Goal: Information Seeking & Learning: Learn about a topic

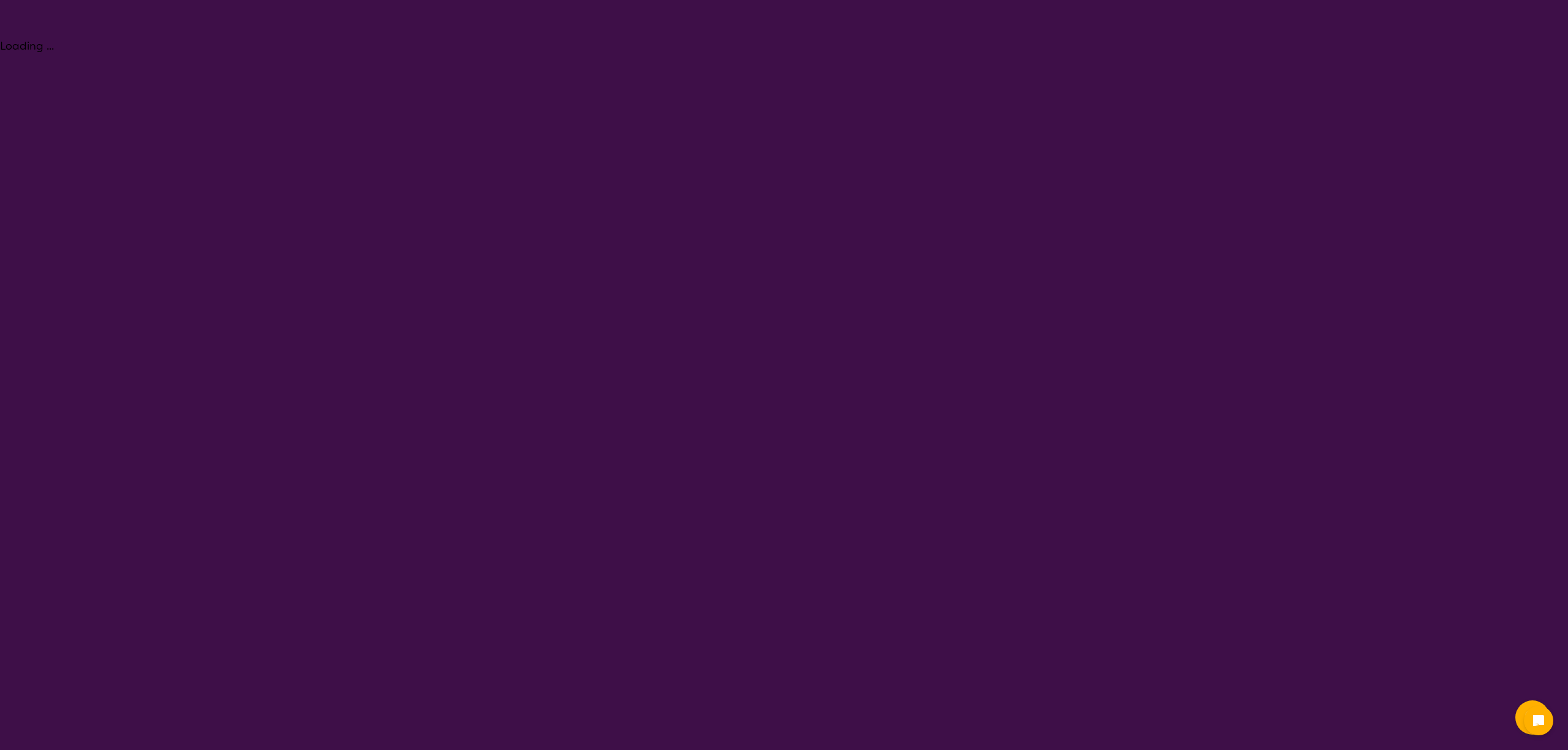
select select "NDIS Plan management"
select select "NDIS"
select select "NDIS Plan management"
select select "NDIS"
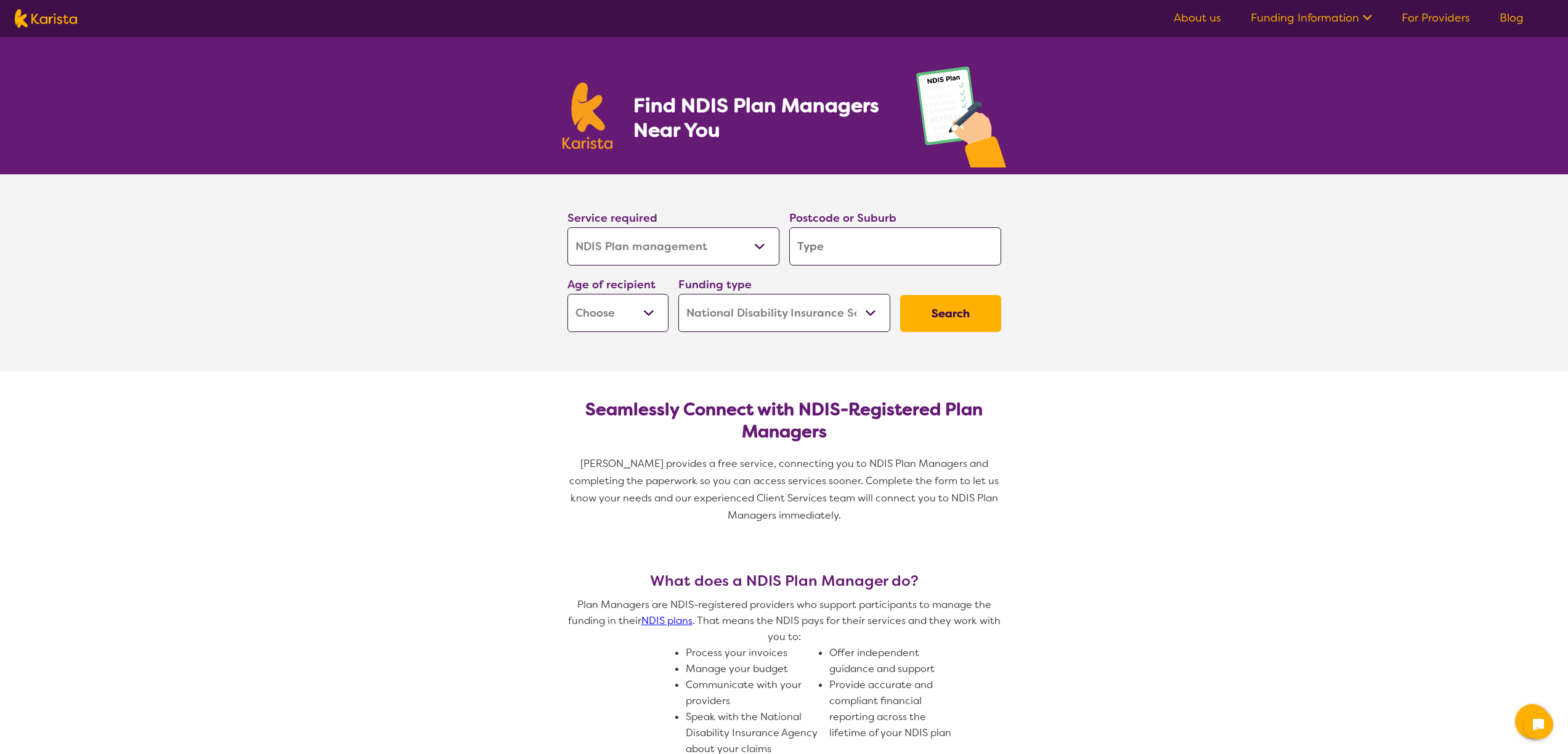
select select "NDIS Plan management"
select select "NDIS"
select select "NDIS Plan management"
select select "NDIS"
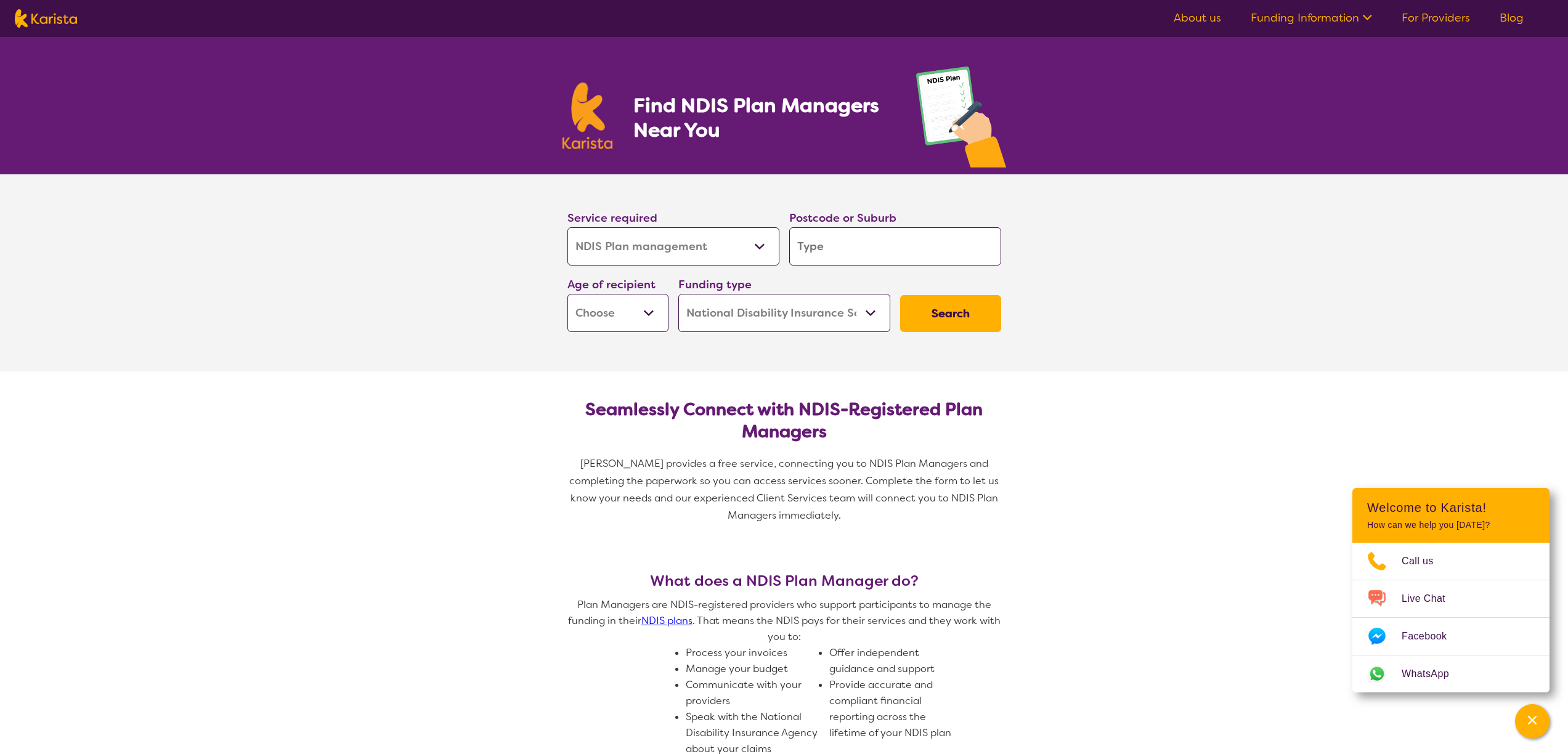
click at [830, 246] on input "search" at bounding box center [895, 246] width 212 height 38
type input "B"
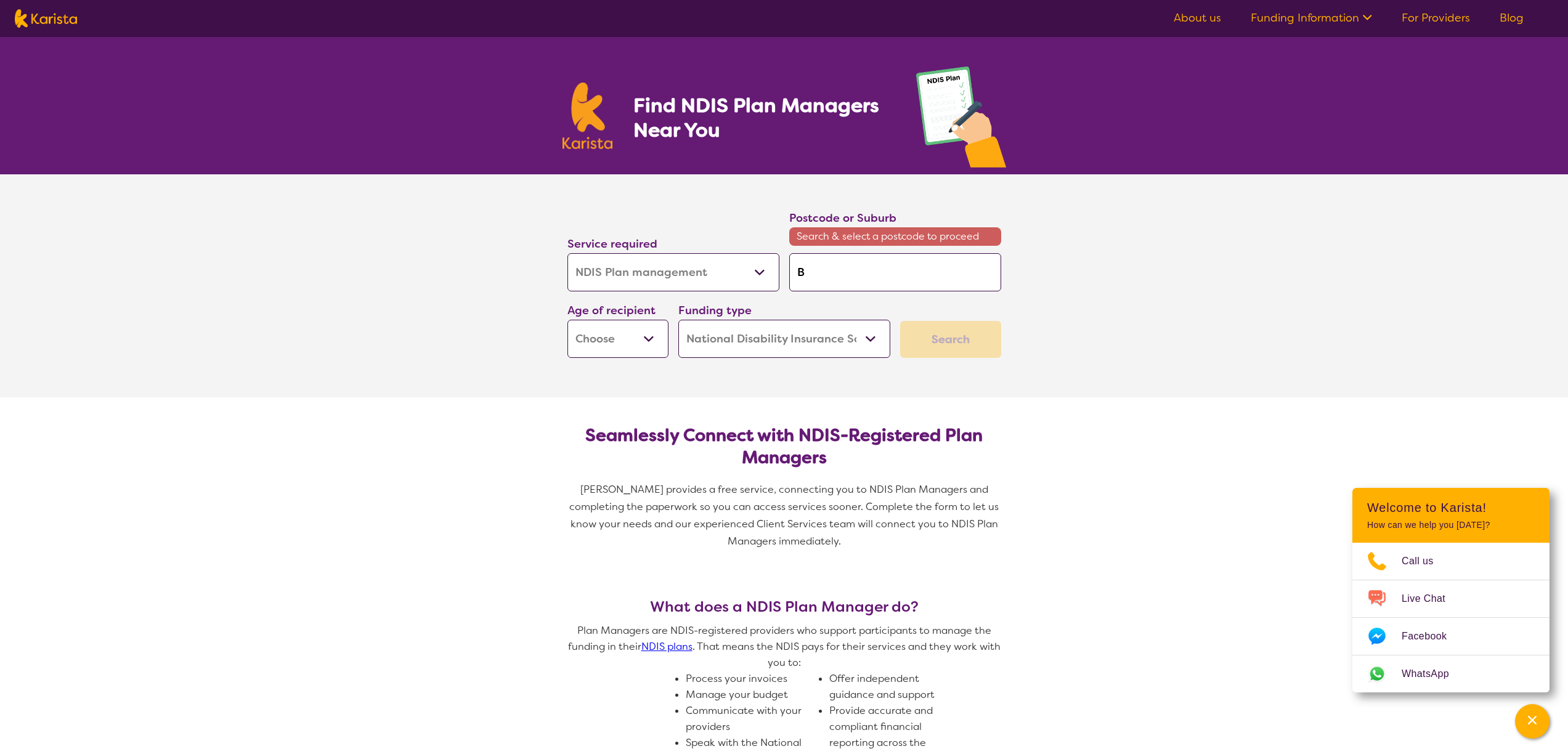
type input "Be"
type input "Bel"
type input "Bell"
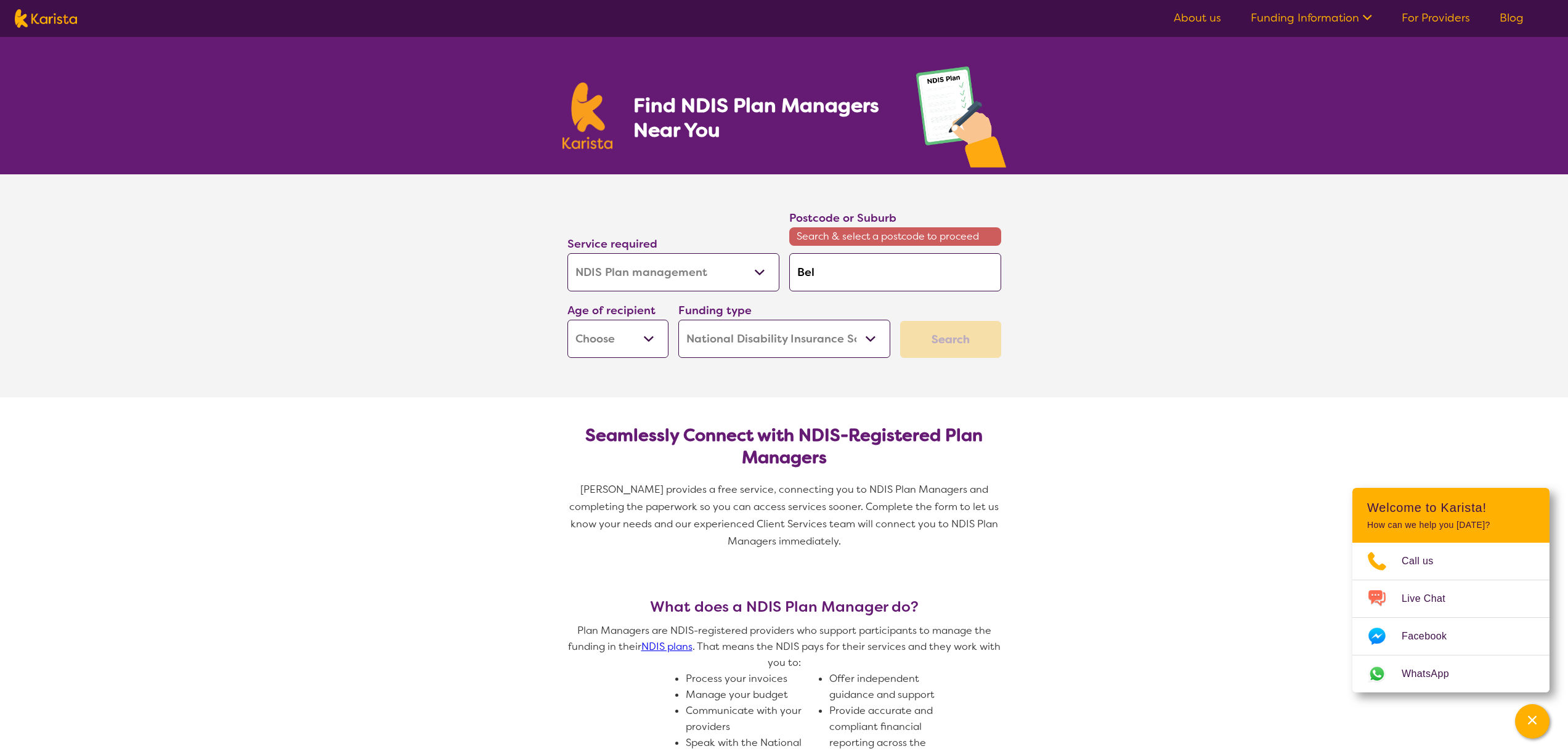
type input "Bell"
type input "Bellb"
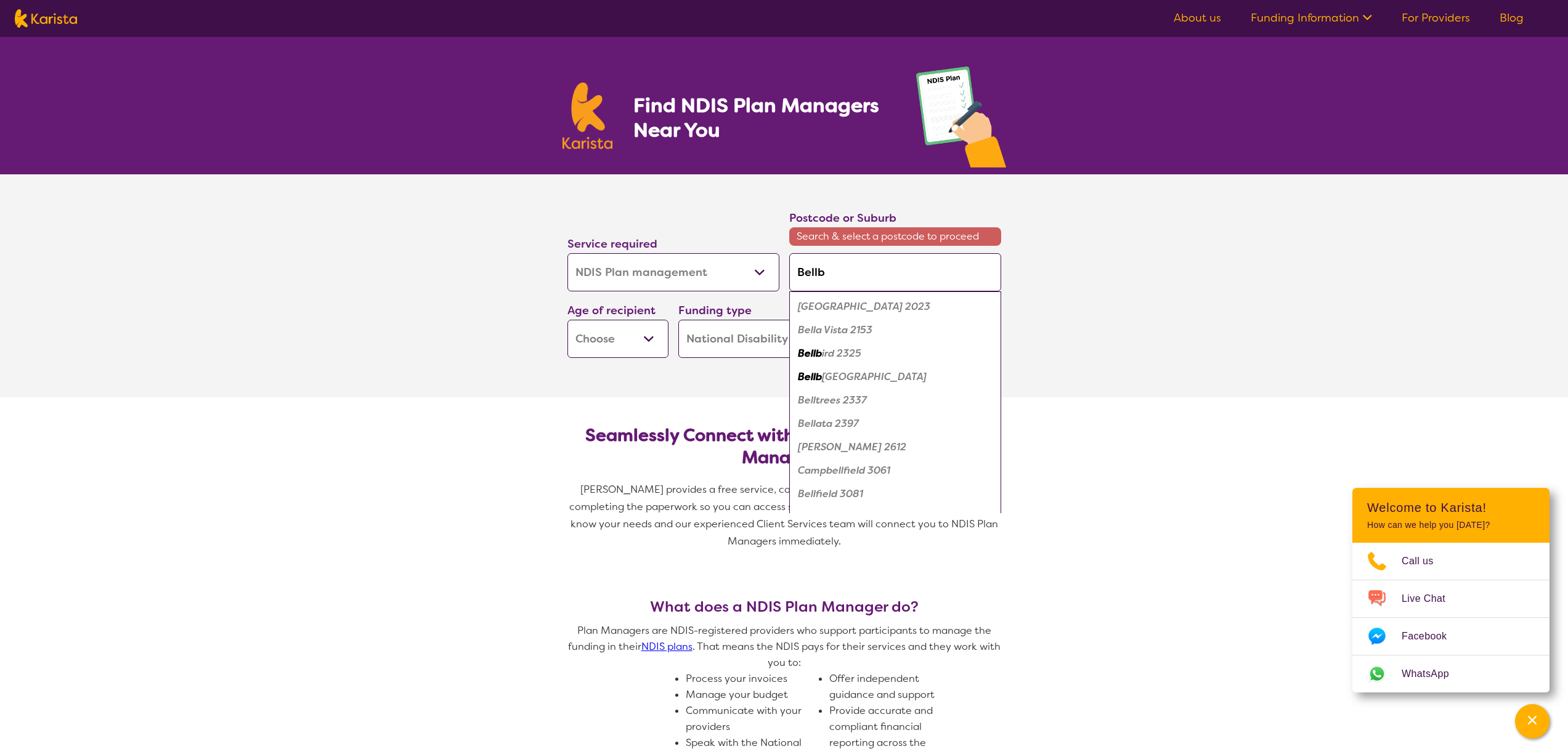
type input "Bellbo"
type input "Bellbow"
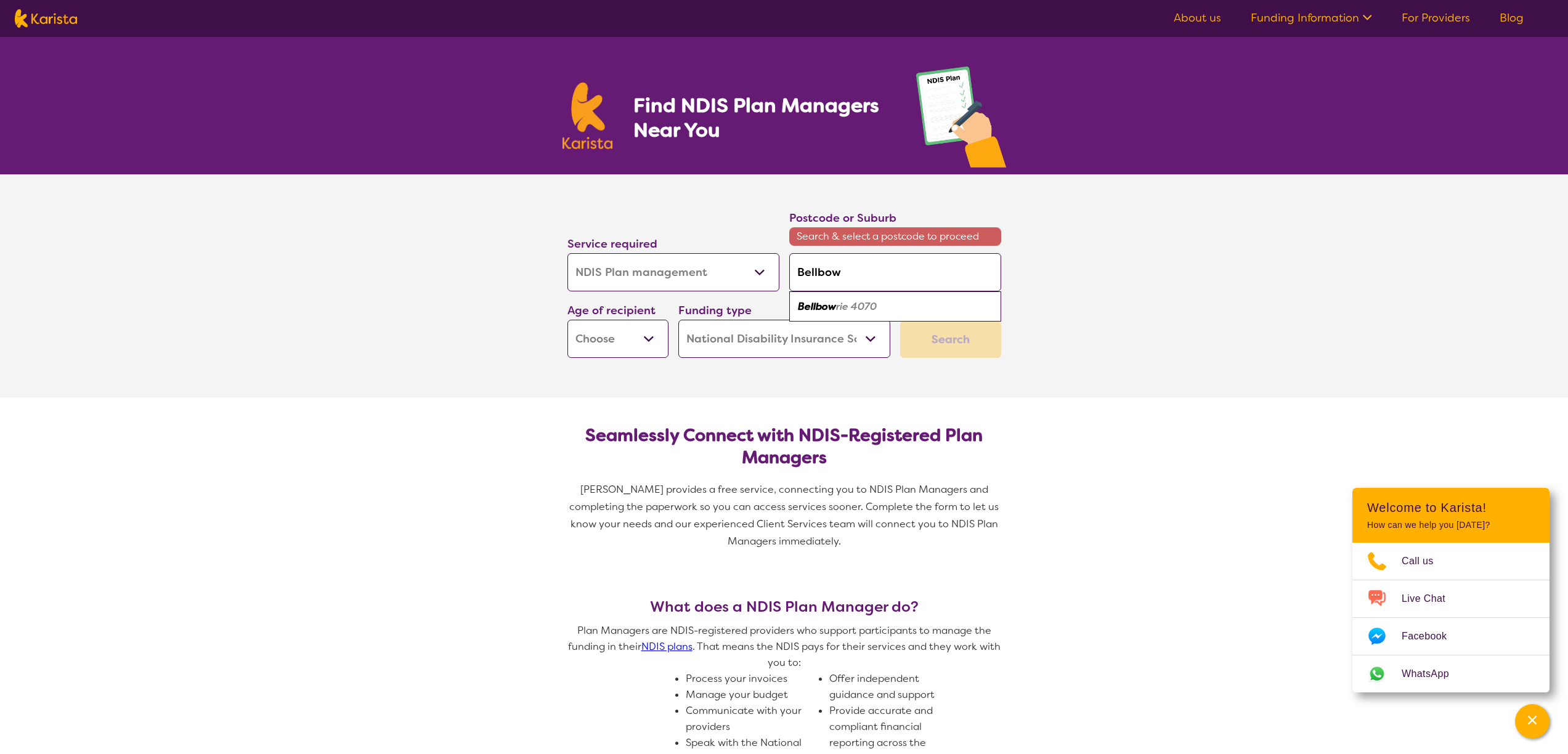
click at [837, 306] on em "rie 4070" at bounding box center [856, 306] width 41 height 13
type input "4070"
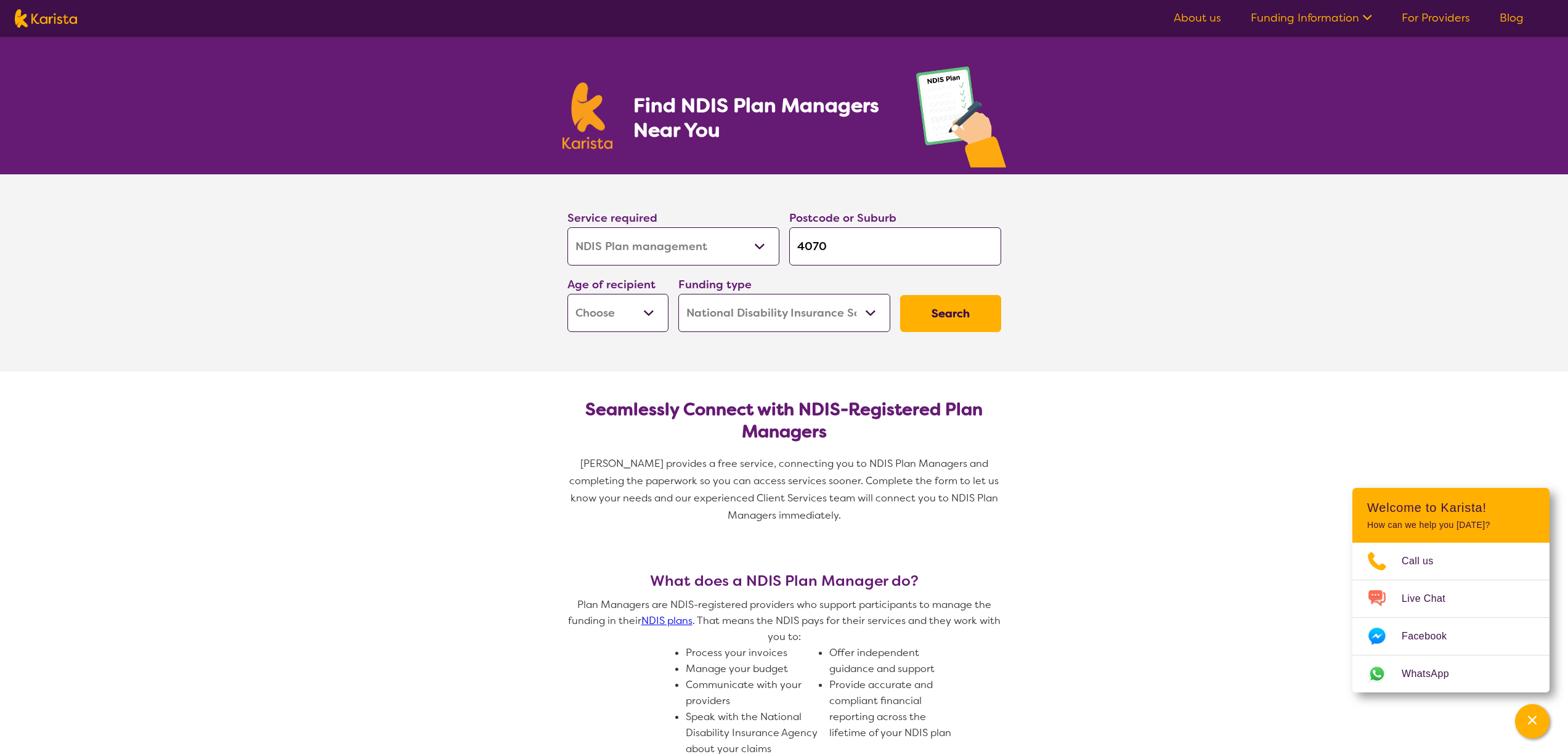
click at [646, 317] on select "Early Childhood - 0 to 9 Child - 10 to 11 Adolescent - 12 to 17 Adult - 18 to 6…" at bounding box center [618, 313] width 101 height 38
select select "AD"
click at [945, 308] on button "Search" at bounding box center [950, 313] width 101 height 37
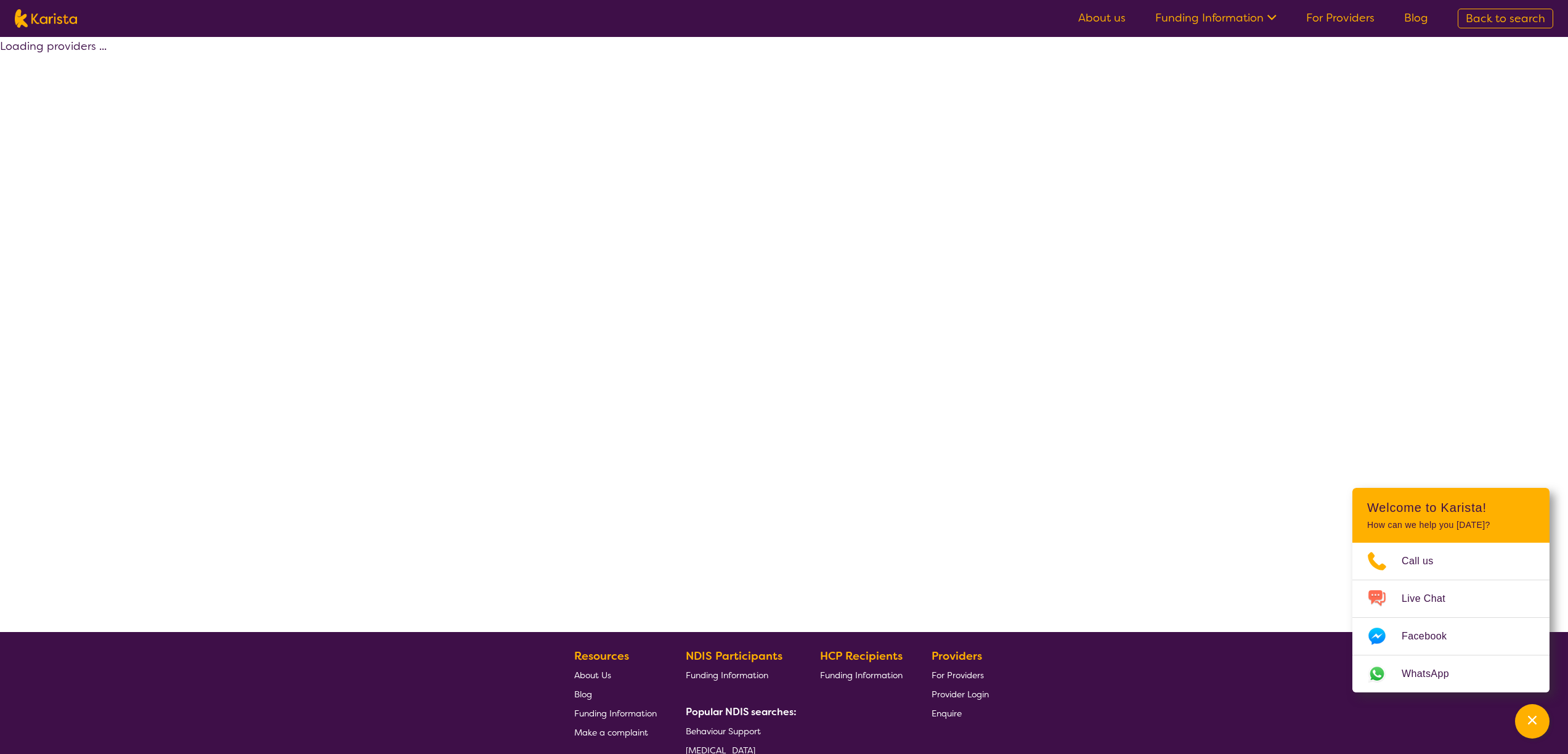
select select "by_score"
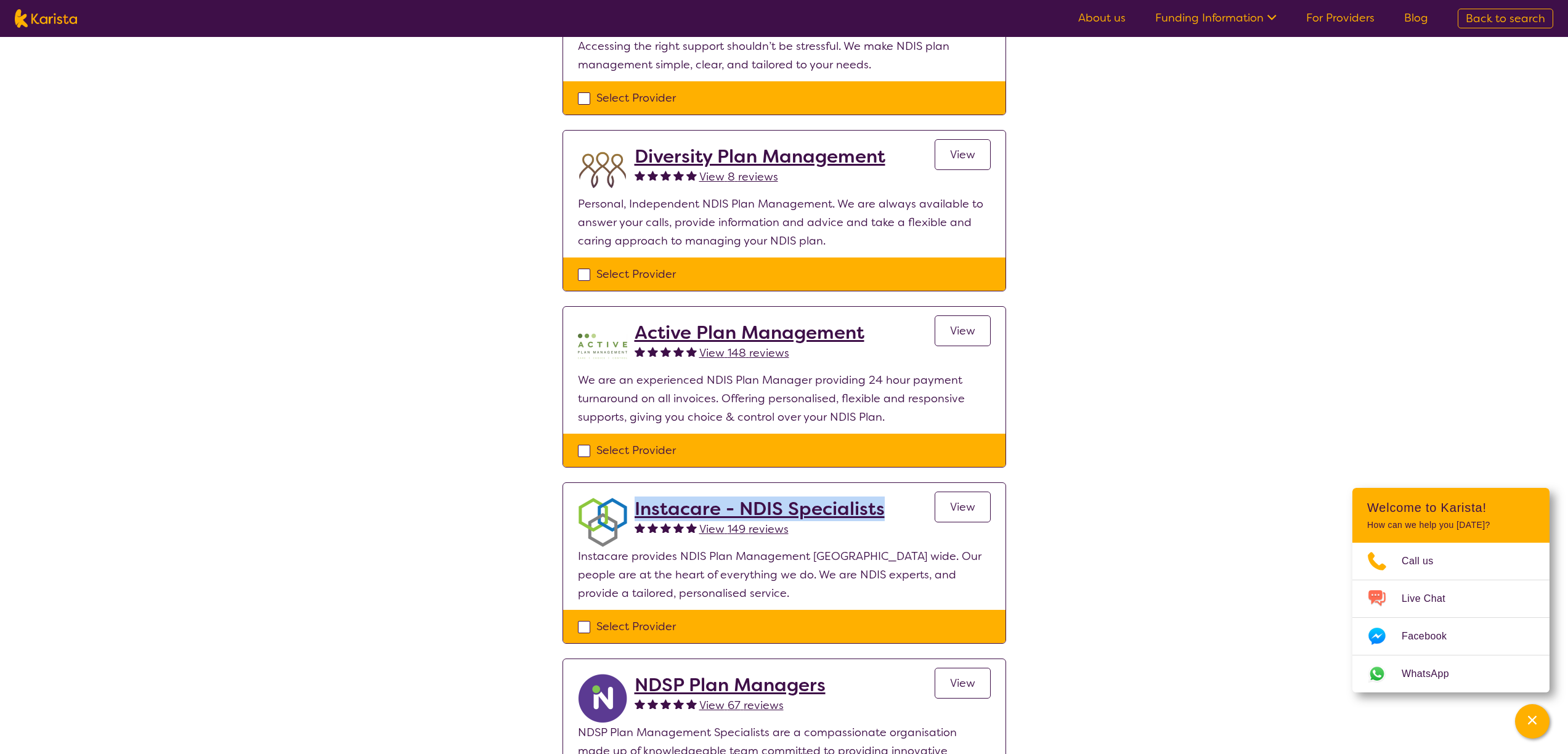
scroll to position [364, 0]
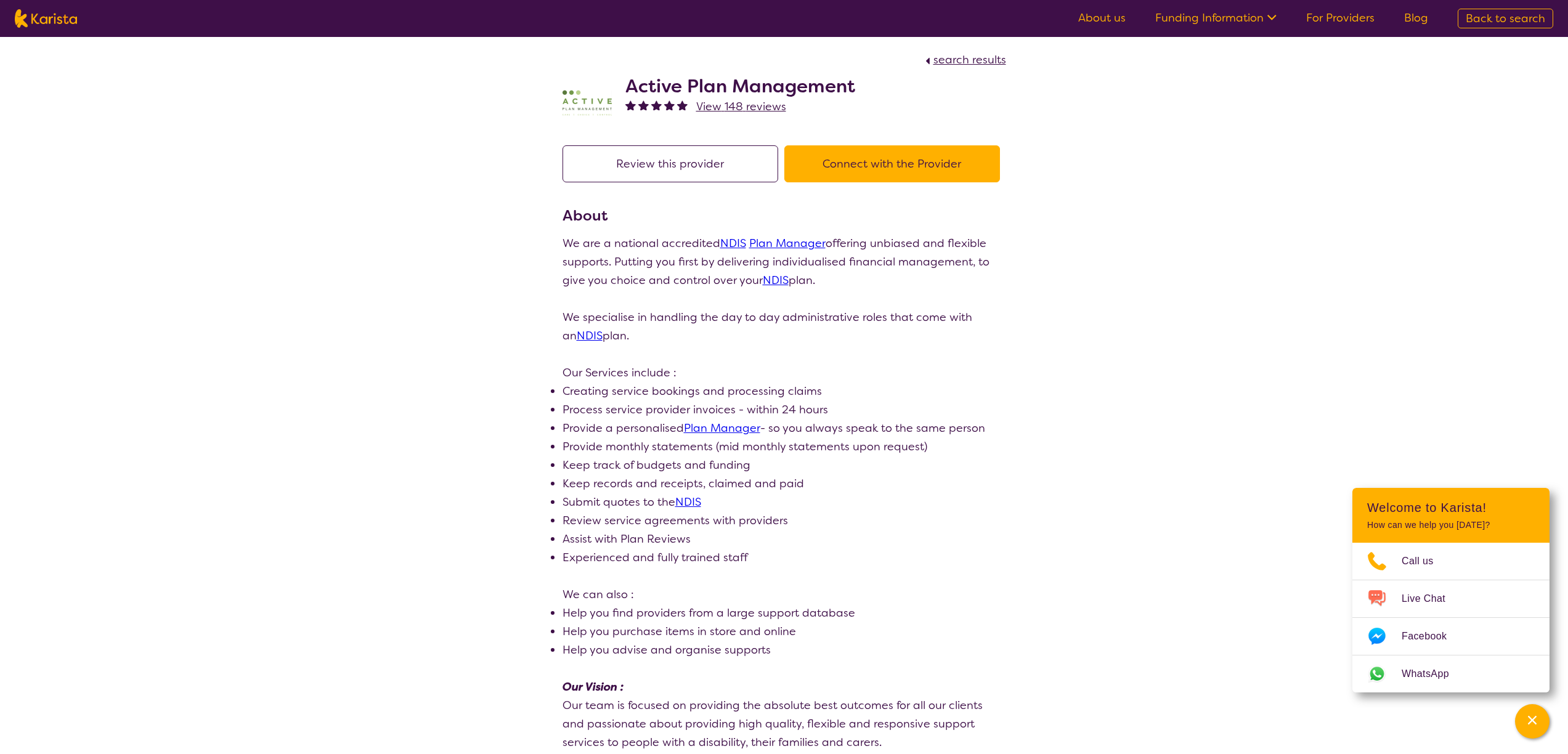
scroll to position [2, 0]
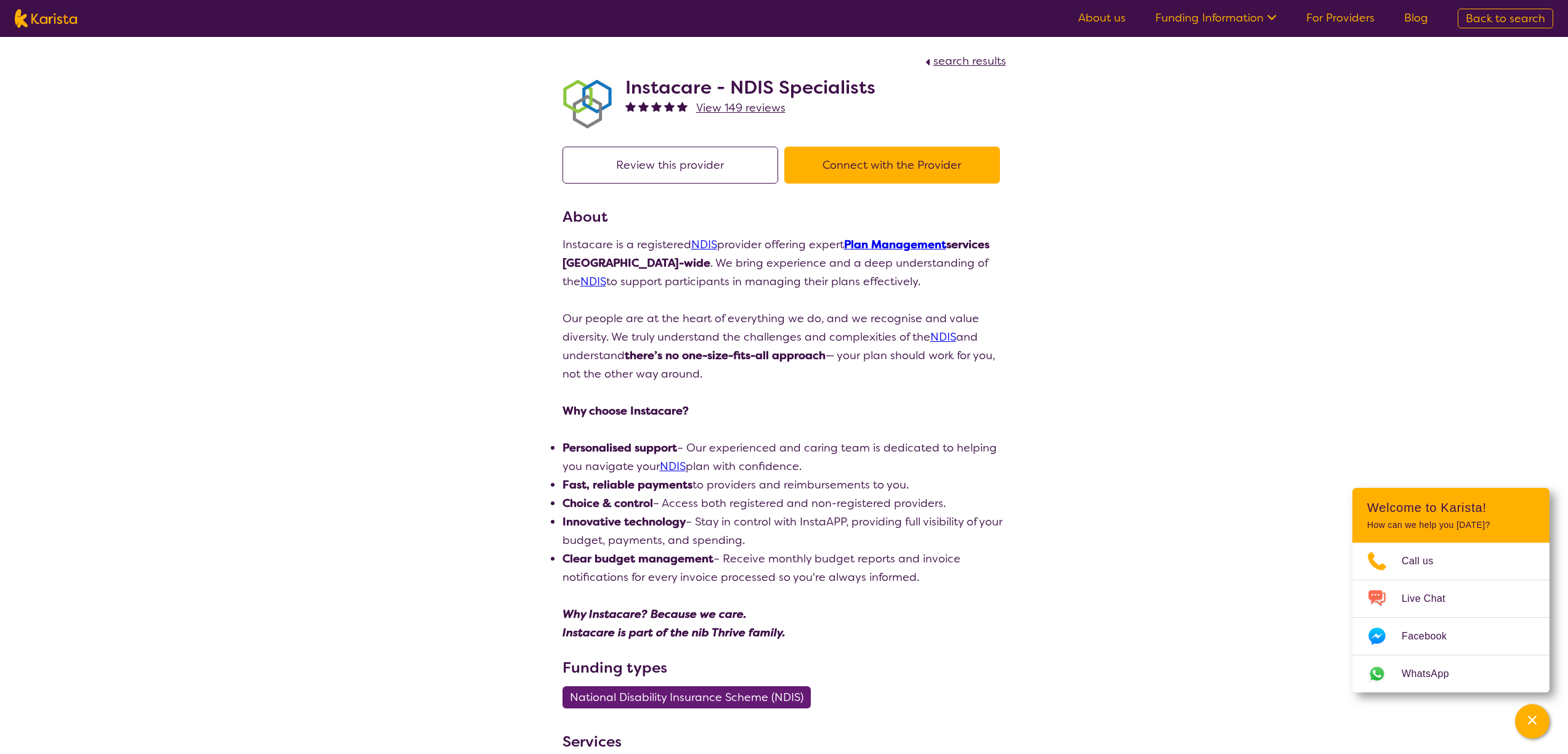
scroll to position [1, 0]
